Goal: Task Accomplishment & Management: Manage account settings

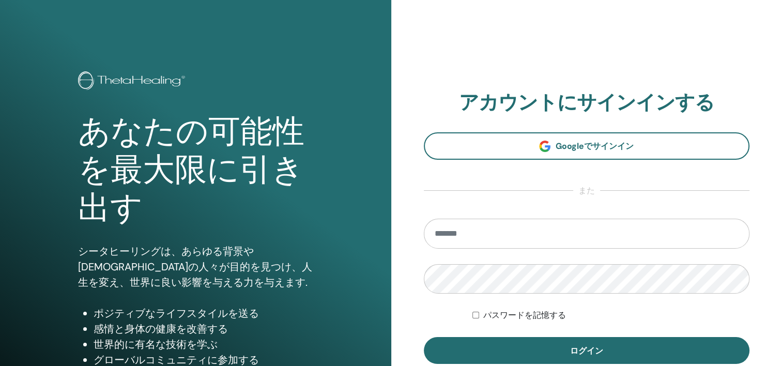
type input "**********"
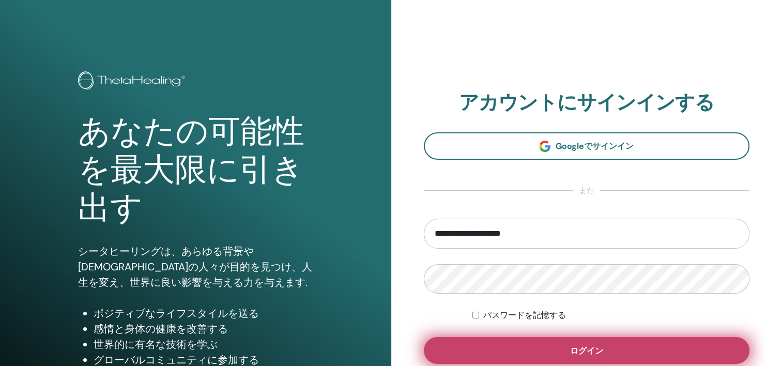
drag, startPoint x: 0, startPoint y: 0, endPoint x: 620, endPoint y: 357, distance: 715.1
click at [620, 357] on button "ログイン" at bounding box center [587, 350] width 326 height 27
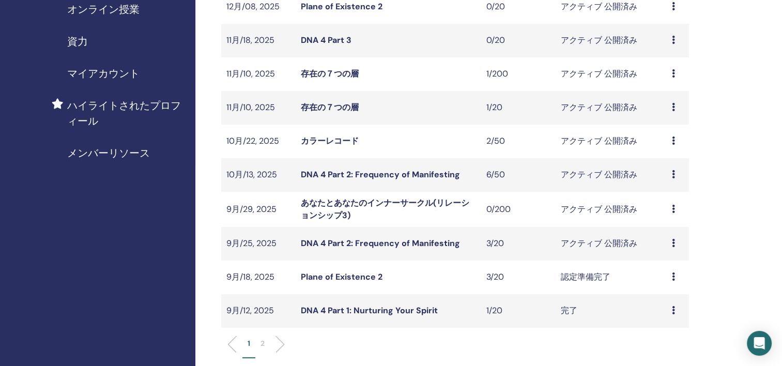
scroll to position [207, 0]
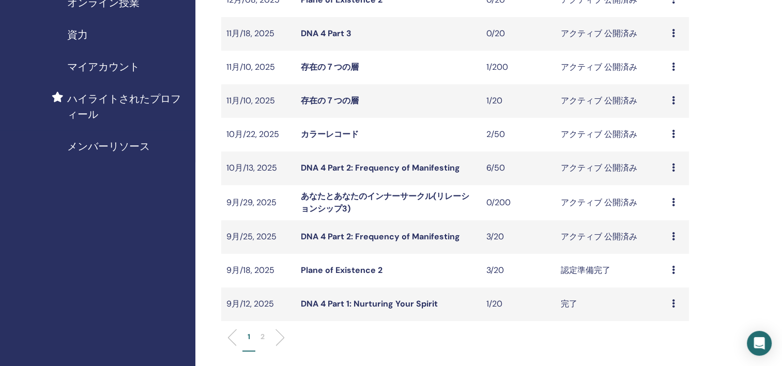
click at [455, 200] on link "あなたとあなたのインナーサークル(リレーションシップ3)" at bounding box center [385, 202] width 169 height 23
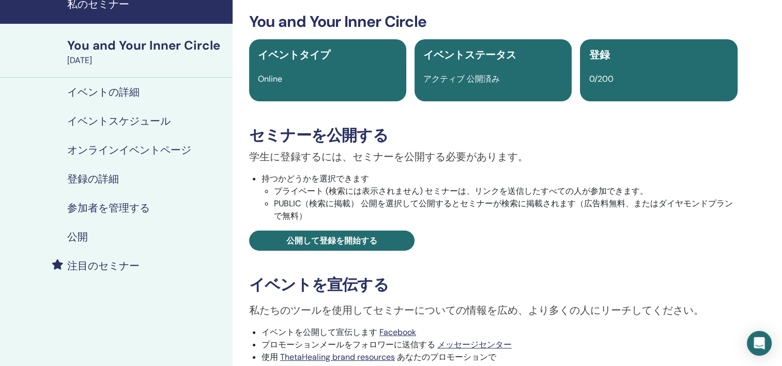
scroll to position [207, 0]
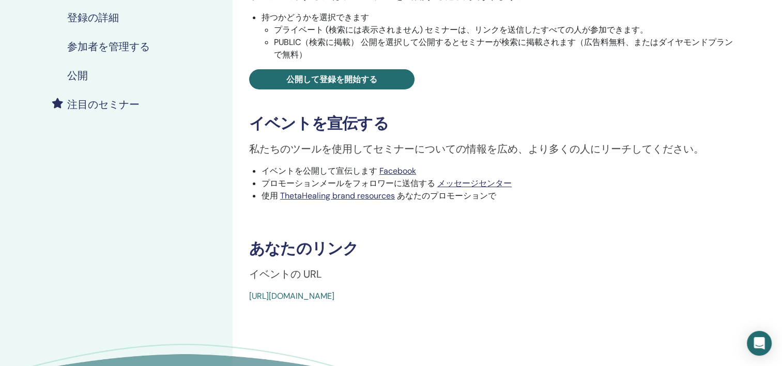
click at [484, 286] on div "You and Your Inner Circle イベントタイプ Online イベントステータス アクティブ 公開済み 登録 0/200 セミナーを公開す…" at bounding box center [493, 76] width 509 height 451
drag, startPoint x: 491, startPoint y: 297, endPoint x: 248, endPoint y: 303, distance: 243.0
click at [248, 303] on div "You and Your Inner Circle イベントタイプ Online イベントステータス アクティブ 公開済み 登録 0/200 セミナーを公開す…" at bounding box center [494, 136] width 522 height 621
copy link "https://www.thetahealing.com/seminar-371616-details.html"
click at [572, 247] on h3 "あなたのリンク" at bounding box center [493, 248] width 489 height 19
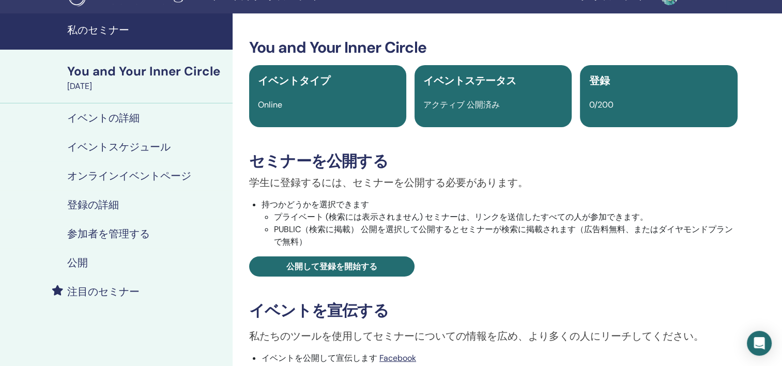
scroll to position [0, 0]
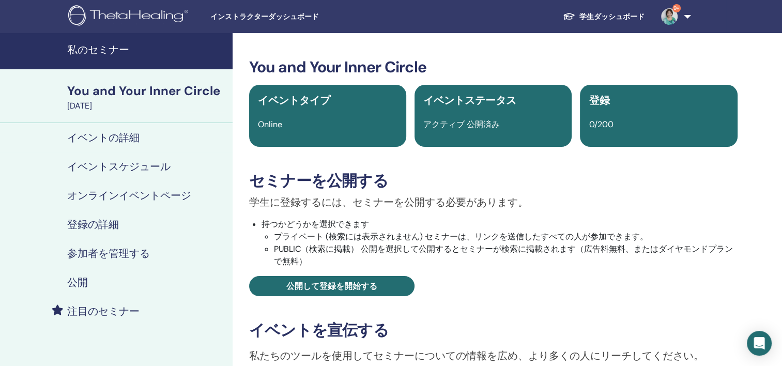
click at [131, 192] on h4 "オンラインイベントページ" at bounding box center [129, 195] width 124 height 12
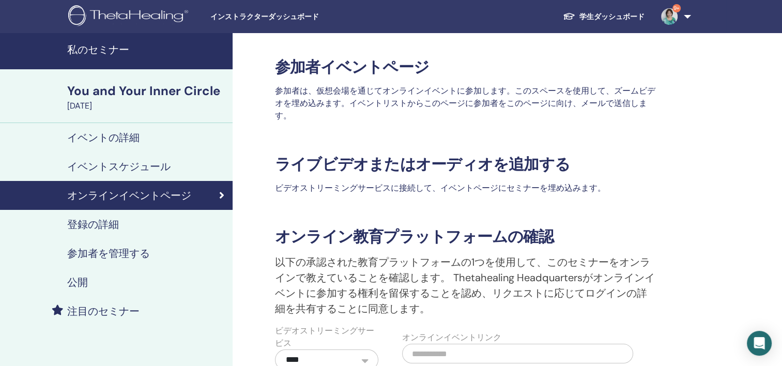
click at [133, 136] on h4 "イベントの詳細" at bounding box center [103, 137] width 72 height 12
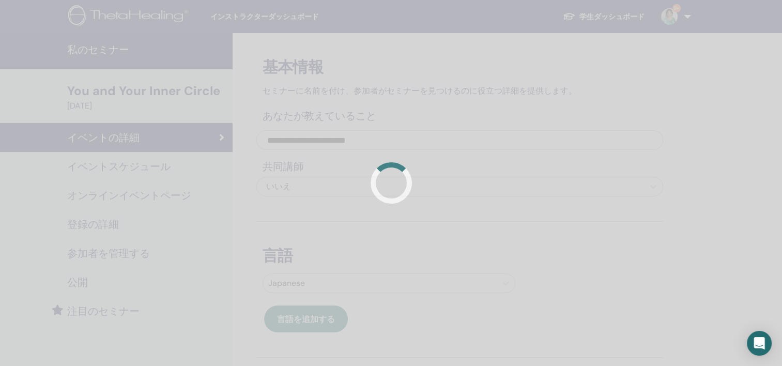
click at [196, 259] on div at bounding box center [391, 183] width 782 height 366
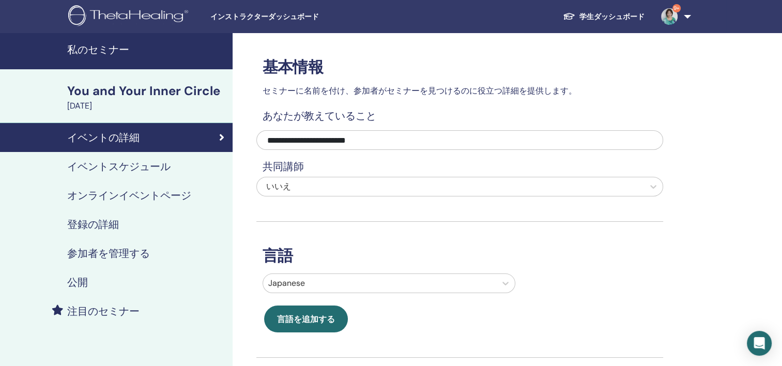
click at [82, 282] on h4 "公開" at bounding box center [77, 282] width 21 height 12
